Goal: Task Accomplishment & Management: Manage account settings

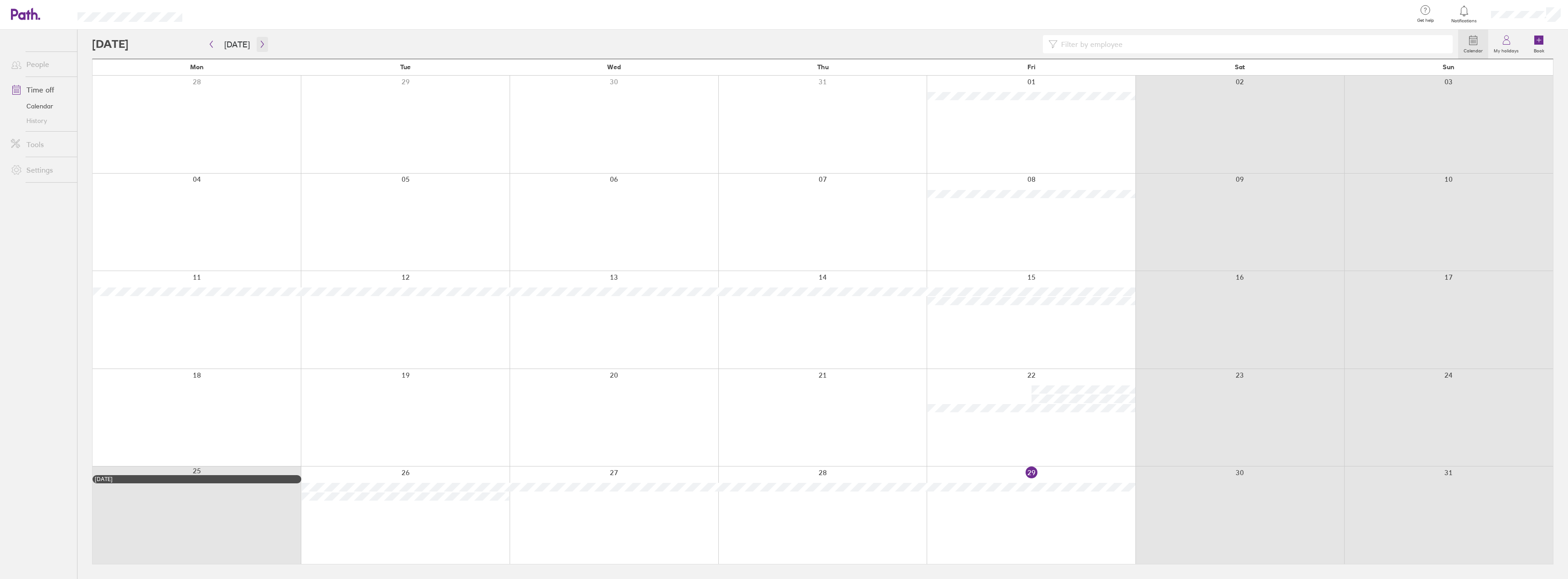
click at [257, 43] on button "button" at bounding box center [262, 44] width 12 height 15
